Goal: Navigation & Orientation: Find specific page/section

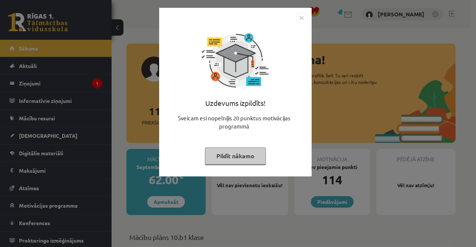
drag, startPoint x: 300, startPoint y: 17, endPoint x: 102, endPoint y: 85, distance: 208.9
click at [299, 18] on img "Close" at bounding box center [301, 17] width 11 height 11
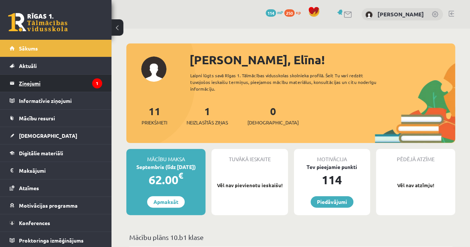
click at [86, 78] on legend "Ziņojumi 1" at bounding box center [60, 83] width 83 height 17
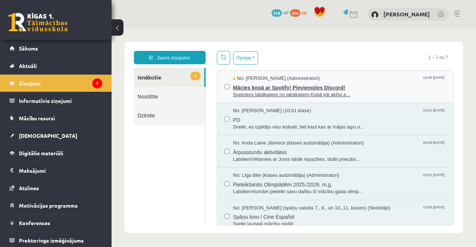
click at [359, 91] on span "Sveiciens labākajiem no labākajiem,Kopā ļoti aktīvi e..." at bounding box center [339, 94] width 213 height 7
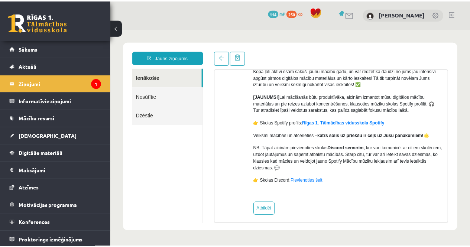
scroll to position [79, 0]
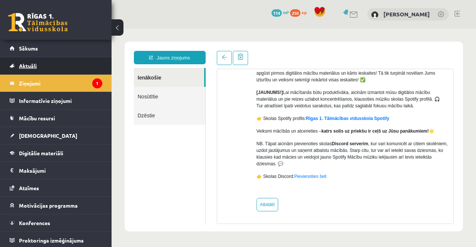
click at [54, 61] on link "Aktuāli" at bounding box center [56, 65] width 93 height 17
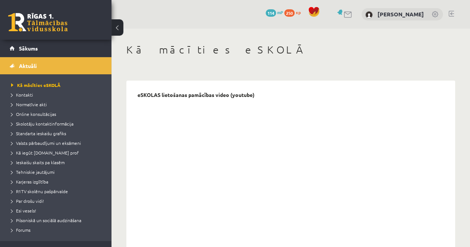
click at [56, 53] on link "Sākums" at bounding box center [56, 48] width 93 height 17
